Goal: Check status: Check status

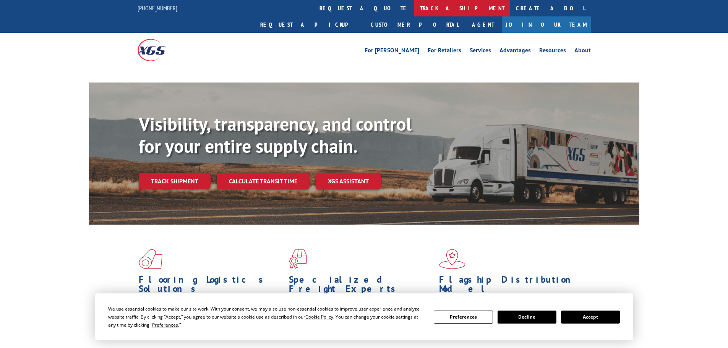
click at [414, 6] on link "track a shipment" at bounding box center [462, 8] width 96 height 16
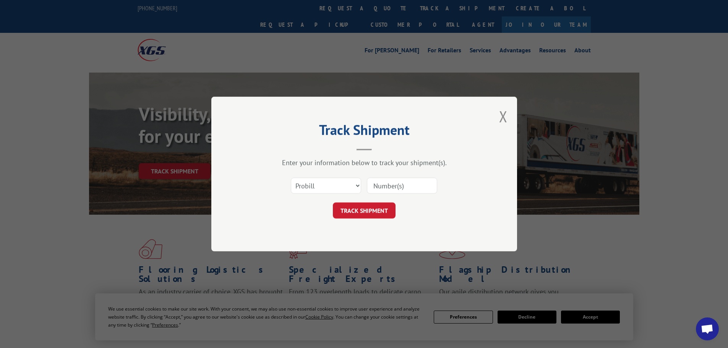
click at [329, 192] on select "Select category... Probill BOL PO" at bounding box center [326, 186] width 70 height 16
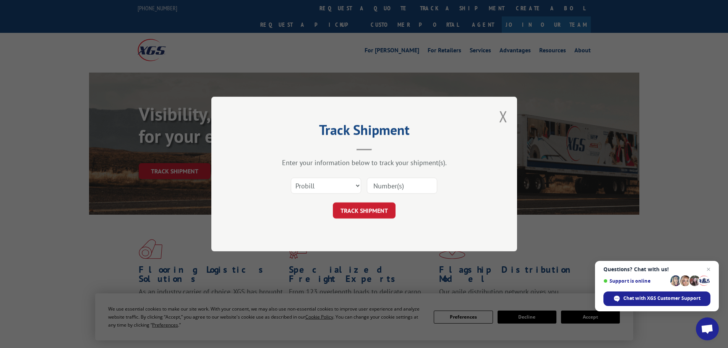
select select "po"
click at [291, 178] on select "Select category... Probill BOL PO" at bounding box center [326, 186] width 70 height 16
click at [392, 187] on input at bounding box center [402, 186] width 70 height 16
paste input "87536878"
type input "87536878"
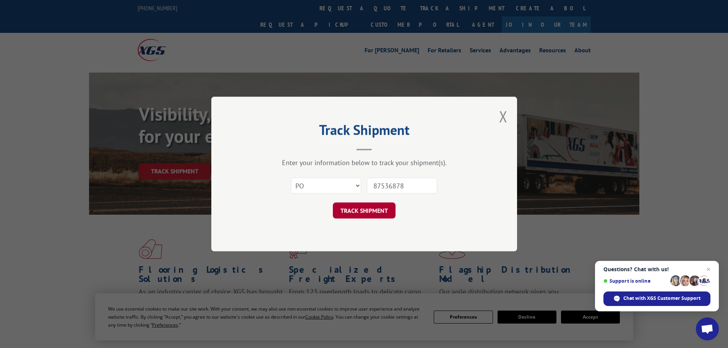
click at [388, 209] on button "TRACK SHIPMENT" at bounding box center [364, 211] width 63 height 16
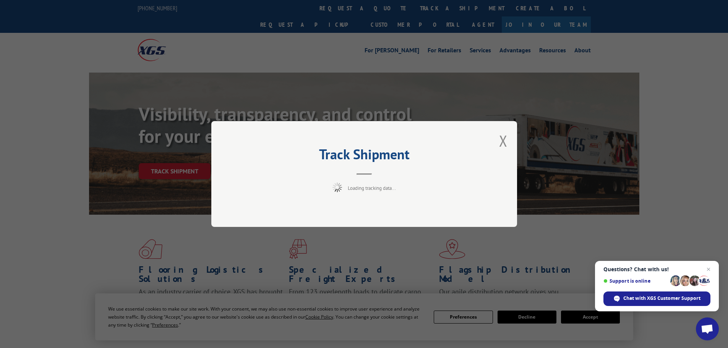
click at [710, 269] on span "Close chat" at bounding box center [708, 269] width 9 height 9
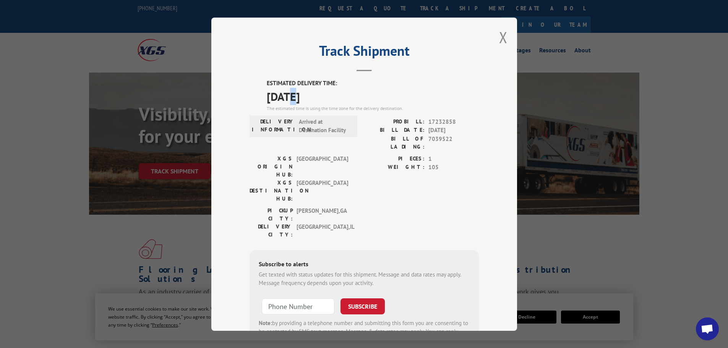
drag, startPoint x: 288, startPoint y: 93, endPoint x: 297, endPoint y: 96, distance: 9.4
click at [297, 96] on span "[DATE]" at bounding box center [373, 96] width 212 height 17
